Goal: Find specific fact: Find specific fact

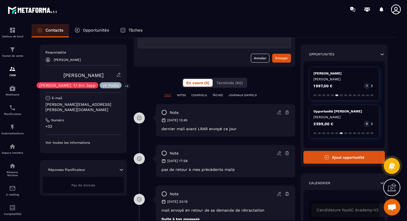
scroll to position [76, 0]
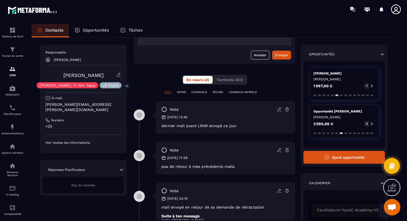
click at [62, 140] on p "Voir toutes les informations" at bounding box center [83, 142] width 76 height 4
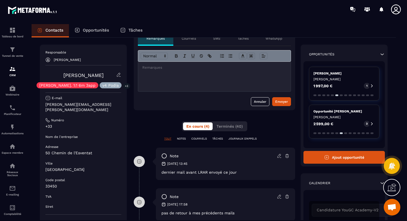
scroll to position [32, 0]
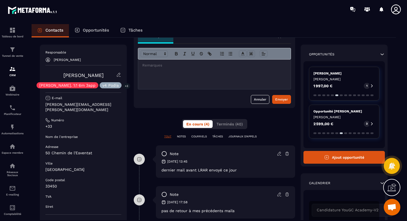
drag, startPoint x: 62, startPoint y: 75, endPoint x: 117, endPoint y: 75, distance: 54.8
click at [117, 75] on div "[PERSON_NAME] [PERSON_NAME]. 1:1 6m 3app v4 Podia +3" at bounding box center [83, 80] width 76 height 16
drag, startPoint x: 61, startPoint y: 75, endPoint x: 111, endPoint y: 74, distance: 50.1
click at [111, 74] on div "[PERSON_NAME] [PERSON_NAME]. 1:1 6m 3app v4 Podia +3" at bounding box center [83, 80] width 76 height 16
copy link "[PERSON_NAME]"
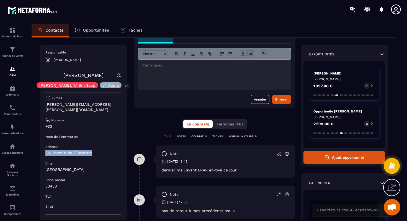
drag, startPoint x: 45, startPoint y: 147, endPoint x: 101, endPoint y: 144, distance: 56.2
click at [93, 149] on div "Responsable [PERSON_NAME] [PERSON_NAME] [PERSON_NAME]. 1:1 6m 3app v4 Podia +3 …" at bounding box center [83, 139] width 87 height 188
copy p "50 Chemin de l'Esventat"
drag, startPoint x: 58, startPoint y: 155, endPoint x: 56, endPoint y: 160, distance: 5.1
click at [58, 155] on div "Responsable [PERSON_NAME] [PERSON_NAME] [PERSON_NAME]. 1:1 6m 3app v4 Podia +3 …" at bounding box center [83, 137] width 76 height 174
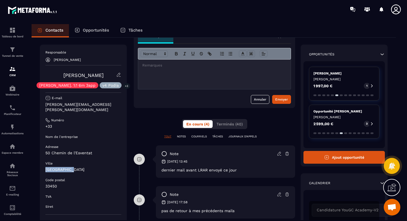
drag, startPoint x: 45, startPoint y: 165, endPoint x: 71, endPoint y: 165, distance: 26.3
click at [71, 165] on div "Responsable [PERSON_NAME] [PERSON_NAME] [PERSON_NAME]. 1:1 6m 3app v4 Podia +3 …" at bounding box center [83, 139] width 87 height 188
copy p "[GEOGRAPHIC_DATA]"
